Goal: Information Seeking & Learning: Learn about a topic

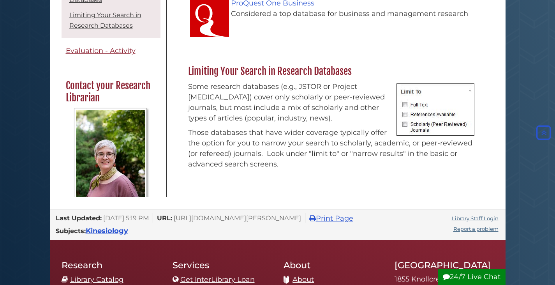
scroll to position [818, 0]
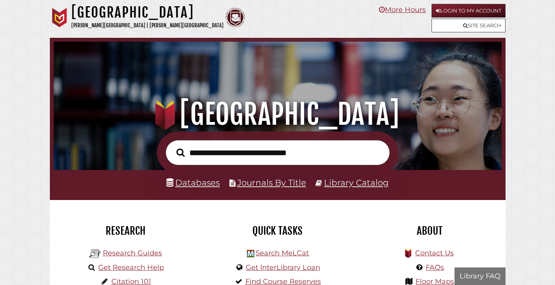
scroll to position [148, 444]
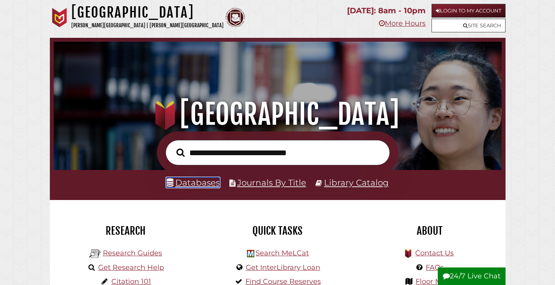
click at [210, 183] on link "Databases" at bounding box center [192, 182] width 53 height 10
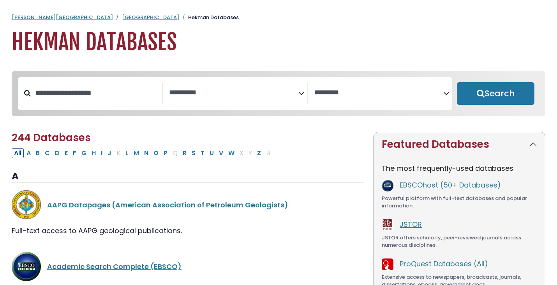
select select "Database Subject Filter"
select select "Database Vendors Filter"
click at [124, 92] on input "Search database by title or keyword" at bounding box center [96, 92] width 131 height 13
type input "****"
click at [457, 82] on button "Search" at bounding box center [495, 93] width 77 height 23
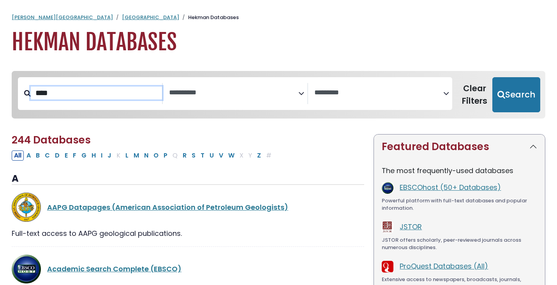
select select "Database Subject Filter"
select select "Database Vendors Filter"
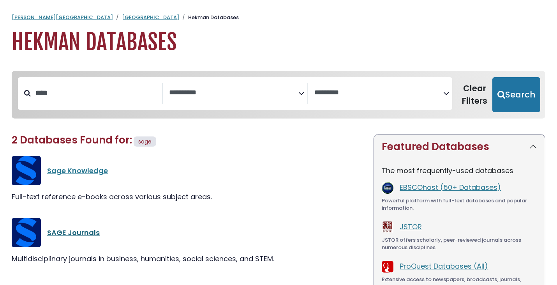
click at [65, 232] on link "SAGE Journals" at bounding box center [73, 232] width 53 height 10
